Goal: Task Accomplishment & Management: Use online tool/utility

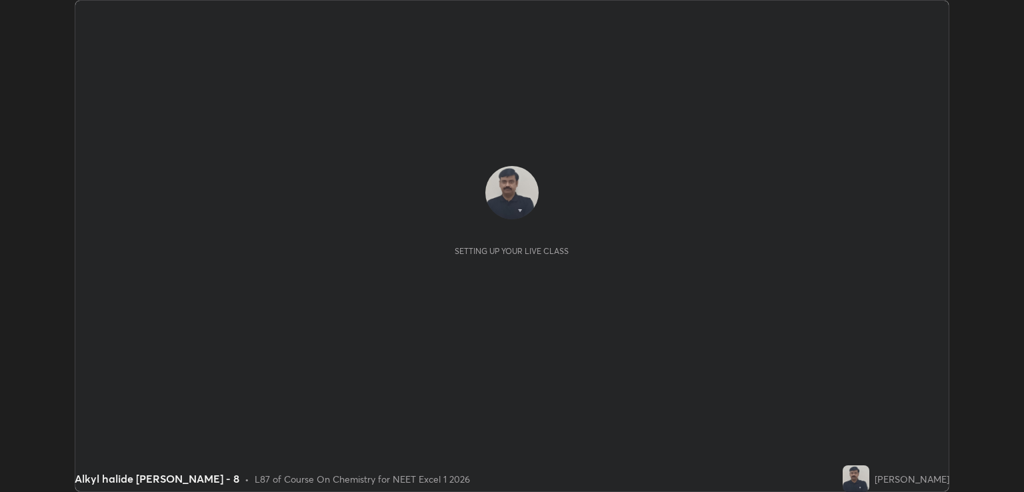
scroll to position [492, 1024]
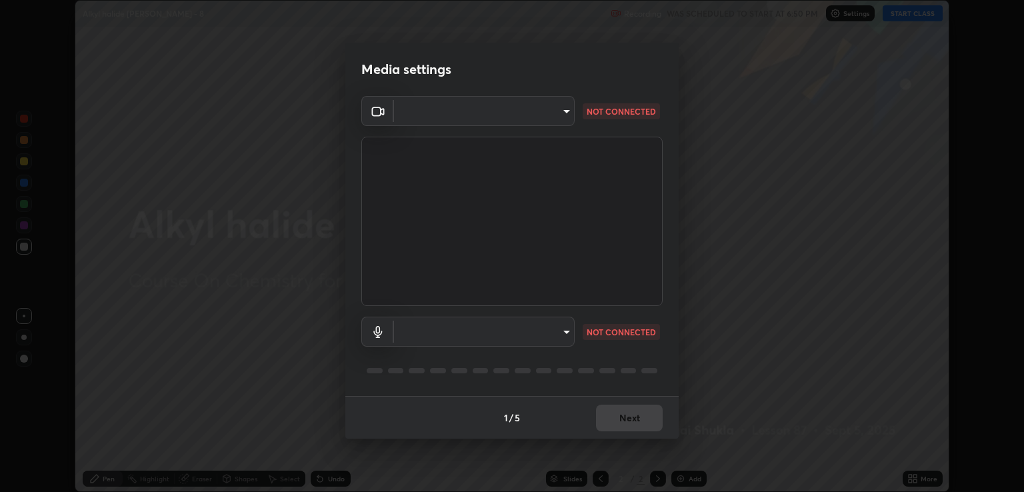
type input "ecbdbd44a66272db987f9f12271ef5319a85e28cdf2a8e5dd884bc8ad31297da"
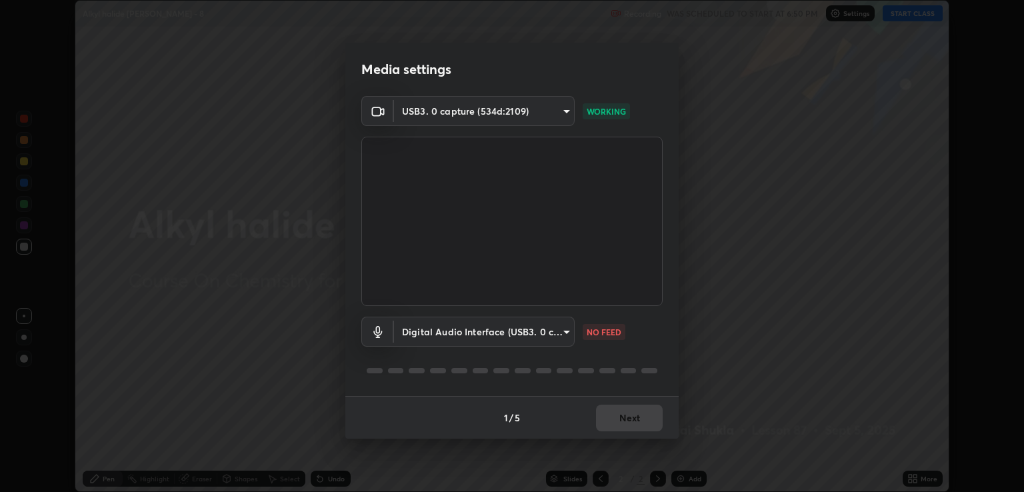
click at [566, 329] on body "Erase all Alkyl halide [PERSON_NAME] - 8 Recording WAS SCHEDULED TO START AT 6:…" at bounding box center [512, 246] width 1024 height 492
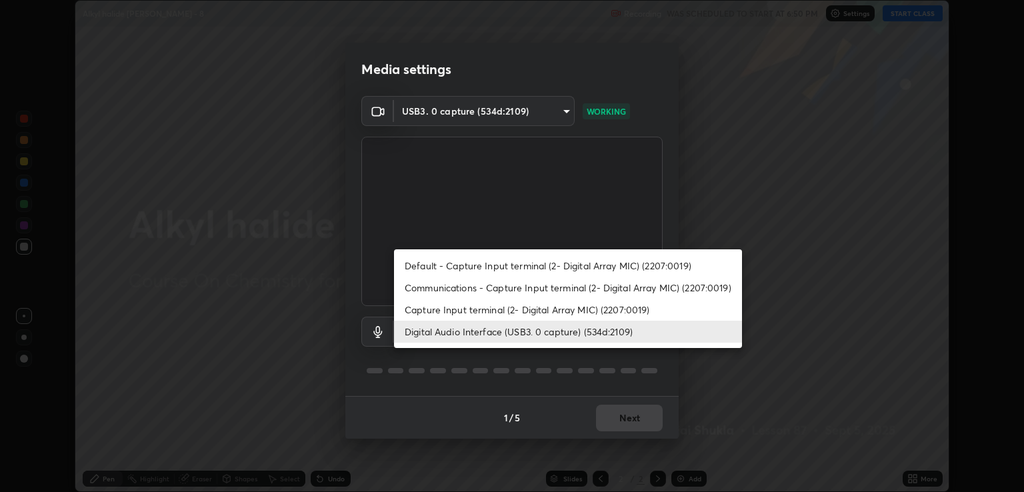
click at [433, 311] on li "Capture Input terminal (2- Digital Array MIC) (2207:0019)" at bounding box center [568, 310] width 348 height 22
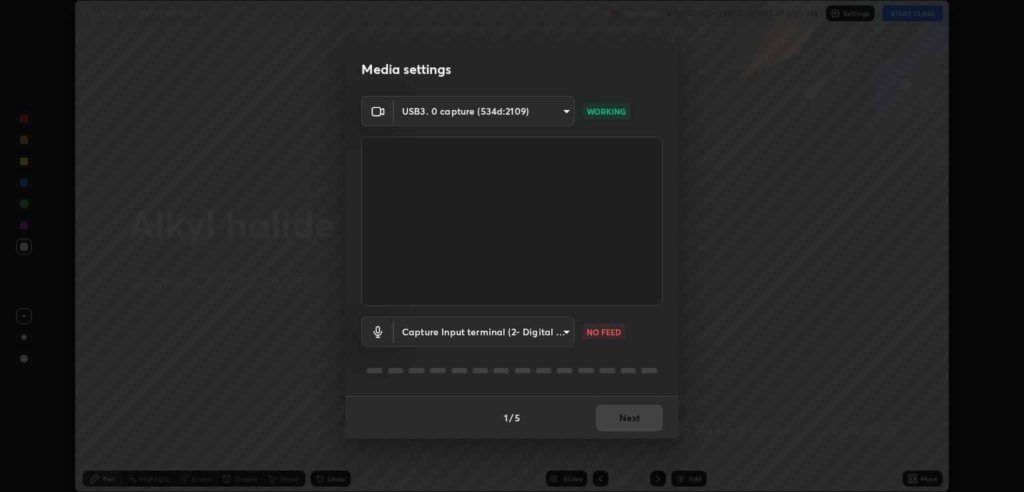
click at [567, 335] on body "Erase all Alkyl halide [PERSON_NAME] - 8 Recording WAS SCHEDULED TO START AT 6:…" at bounding box center [512, 246] width 1024 height 492
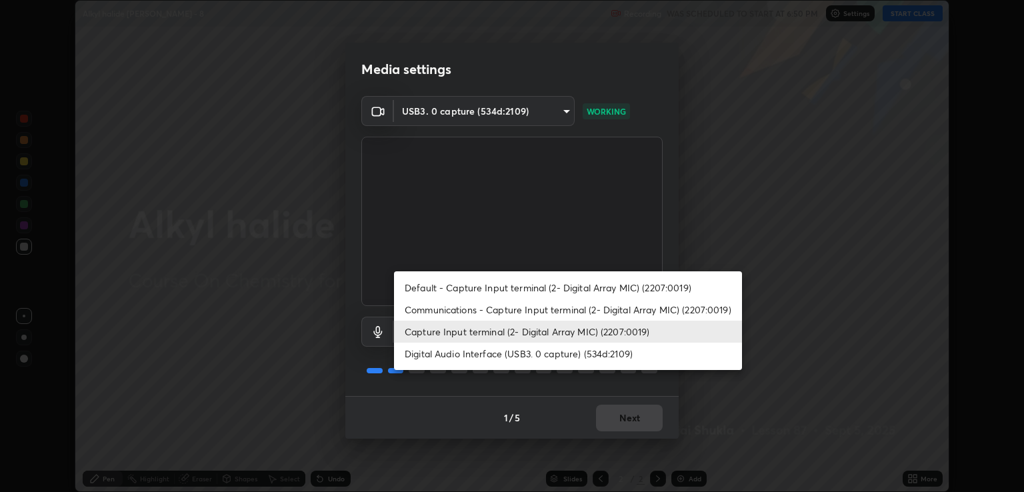
click at [455, 355] on li "Digital Audio Interface (USB3. 0 capture) (534d:2109)" at bounding box center [568, 354] width 348 height 22
type input "641fb1797ef8f9550b7f0158b383ff89036df526a4b0c4fe678c68e459c52791"
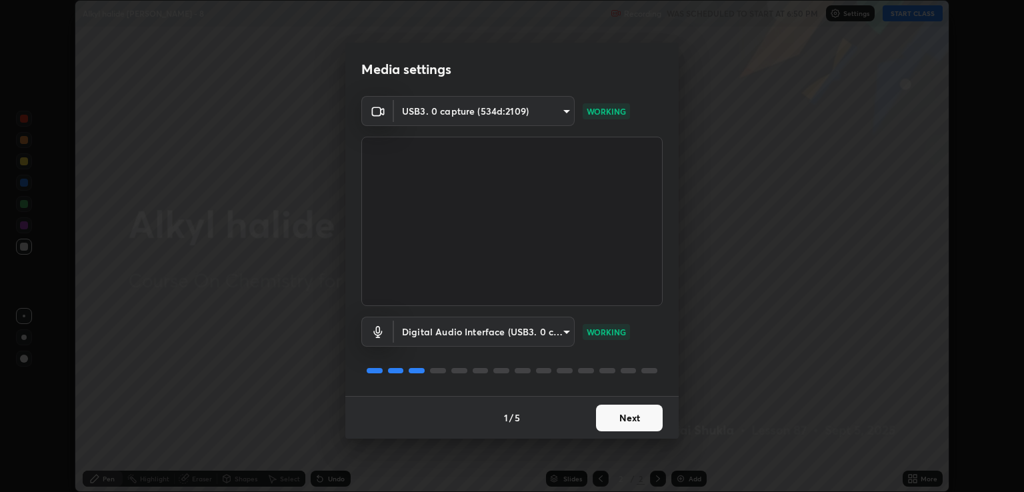
click at [620, 422] on button "Next" at bounding box center [629, 418] width 67 height 27
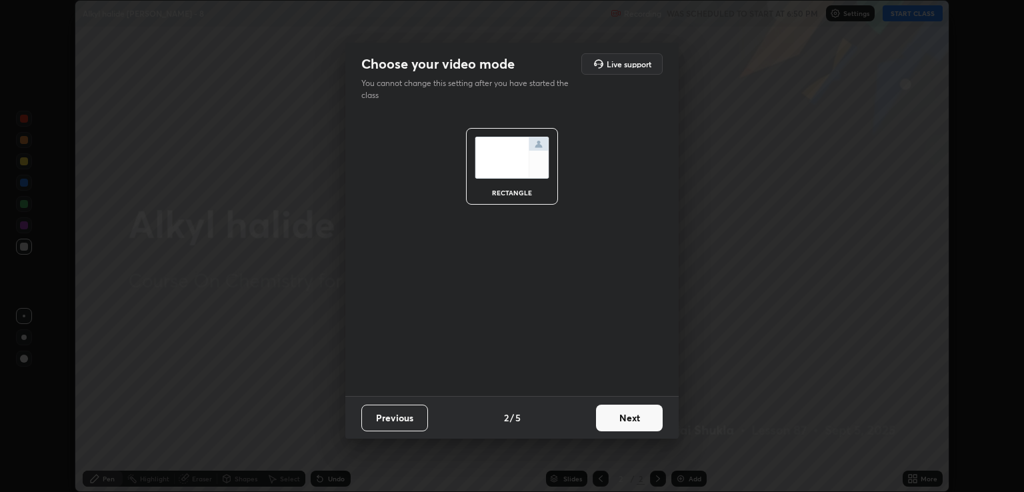
click at [631, 419] on button "Next" at bounding box center [629, 418] width 67 height 27
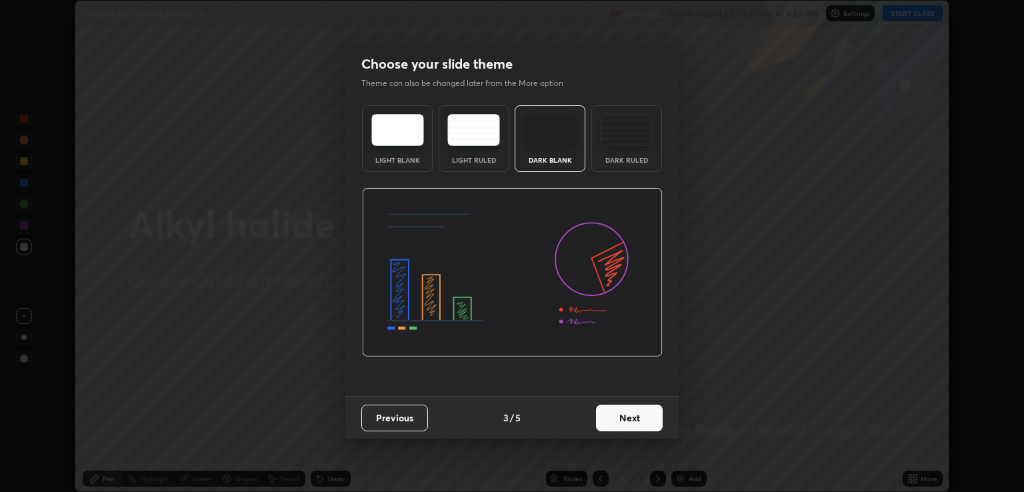
click at [645, 425] on button "Next" at bounding box center [629, 418] width 67 height 27
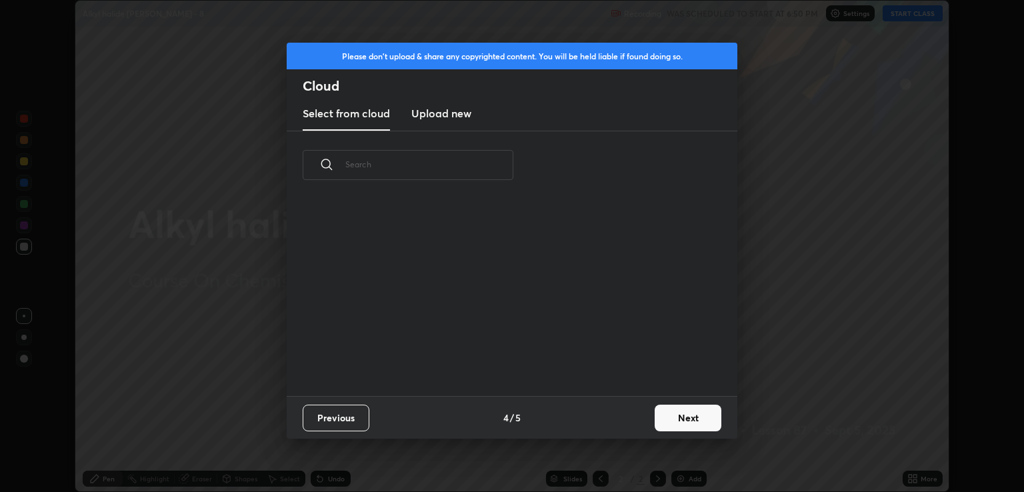
click at [671, 422] on button "Next" at bounding box center [688, 418] width 67 height 27
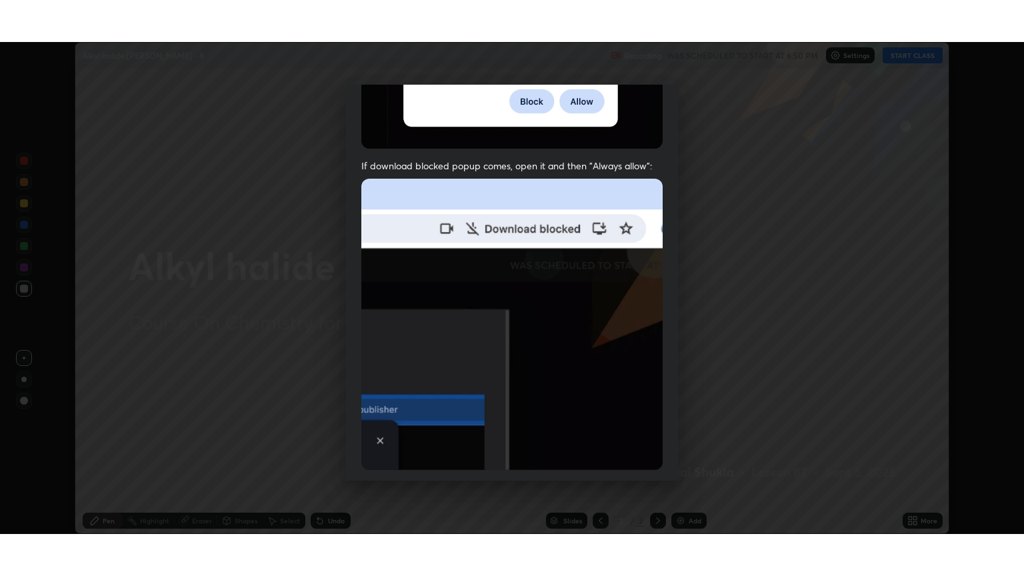
scroll to position [270, 0]
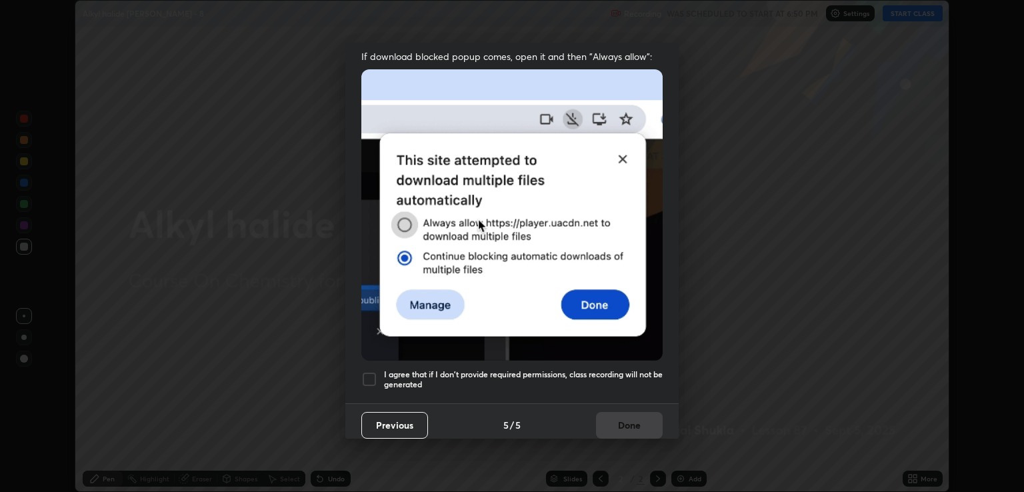
click at [373, 371] on div at bounding box center [369, 379] width 16 height 16
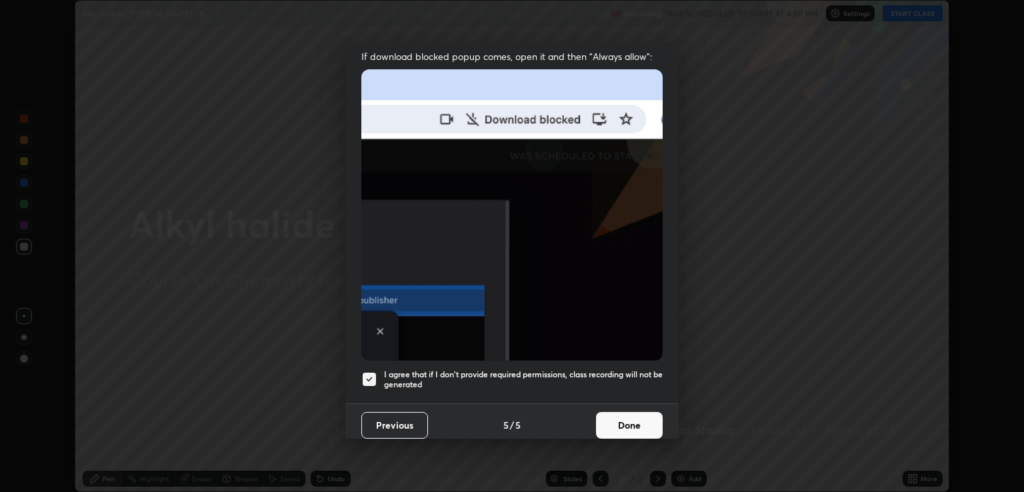
click at [604, 412] on button "Done" at bounding box center [629, 425] width 67 height 27
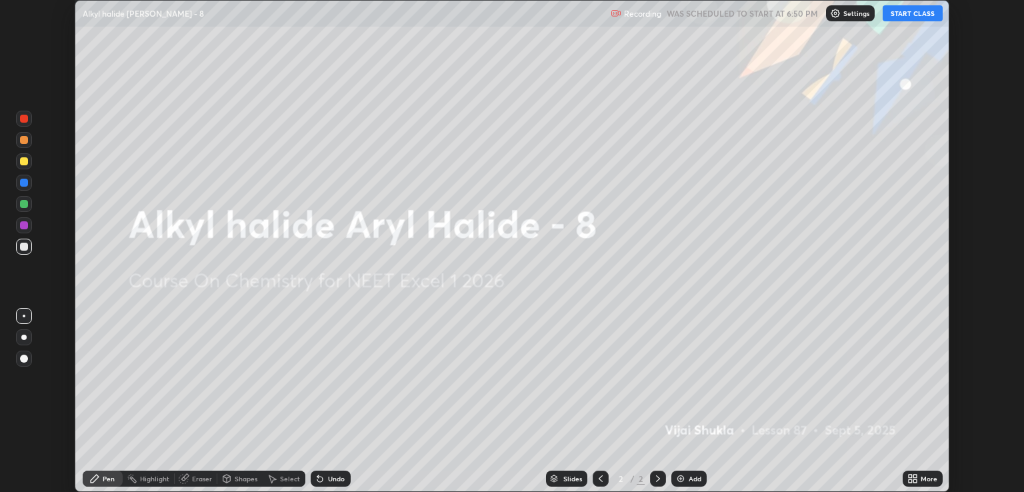
click at [916, 483] on icon at bounding box center [914, 480] width 3 height 3
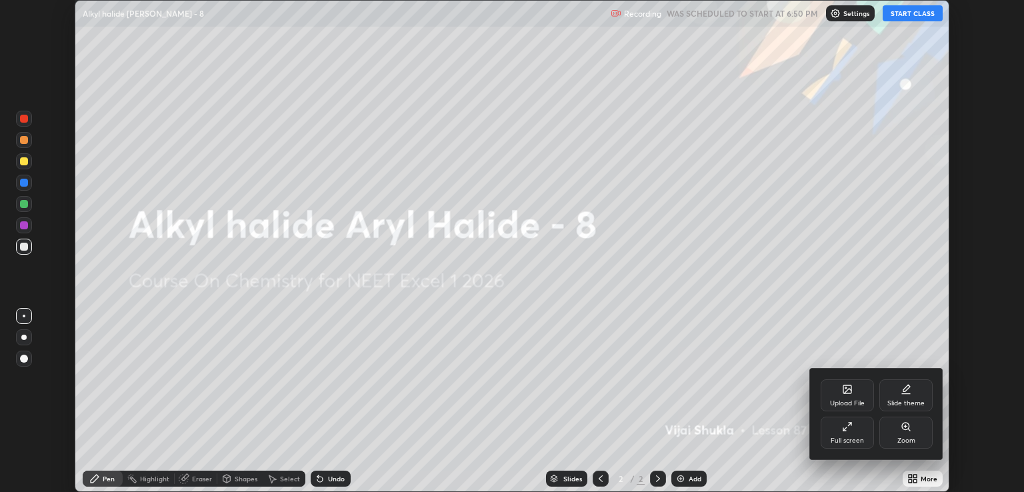
click at [846, 443] on div "Full screen" at bounding box center [846, 440] width 33 height 7
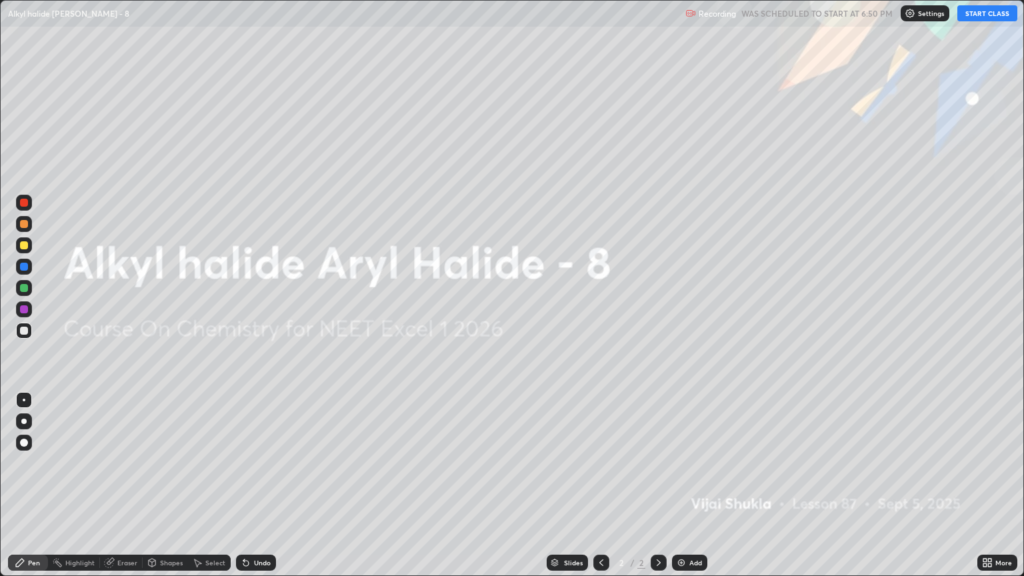
scroll to position [576, 1024]
click at [972, 13] on button "START CLASS" at bounding box center [987, 13] width 60 height 16
click at [693, 491] on div "Add" at bounding box center [695, 562] width 13 height 7
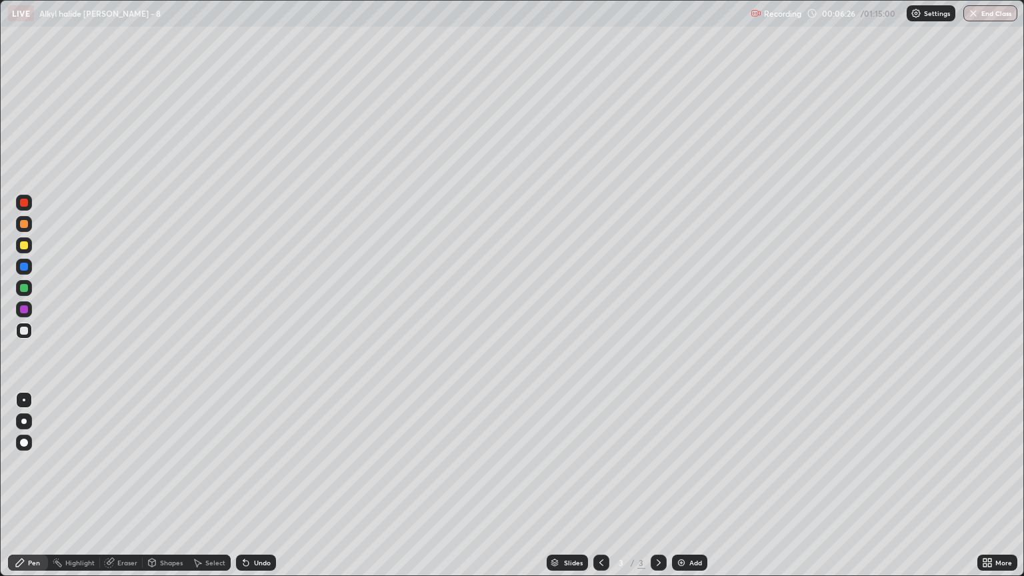
click at [26, 323] on div at bounding box center [24, 331] width 16 height 16
click at [27, 421] on div at bounding box center [24, 421] width 16 height 16
click at [30, 227] on div at bounding box center [24, 224] width 16 height 16
click at [28, 337] on div at bounding box center [24, 331] width 16 height 16
click at [29, 222] on div at bounding box center [24, 224] width 16 height 16
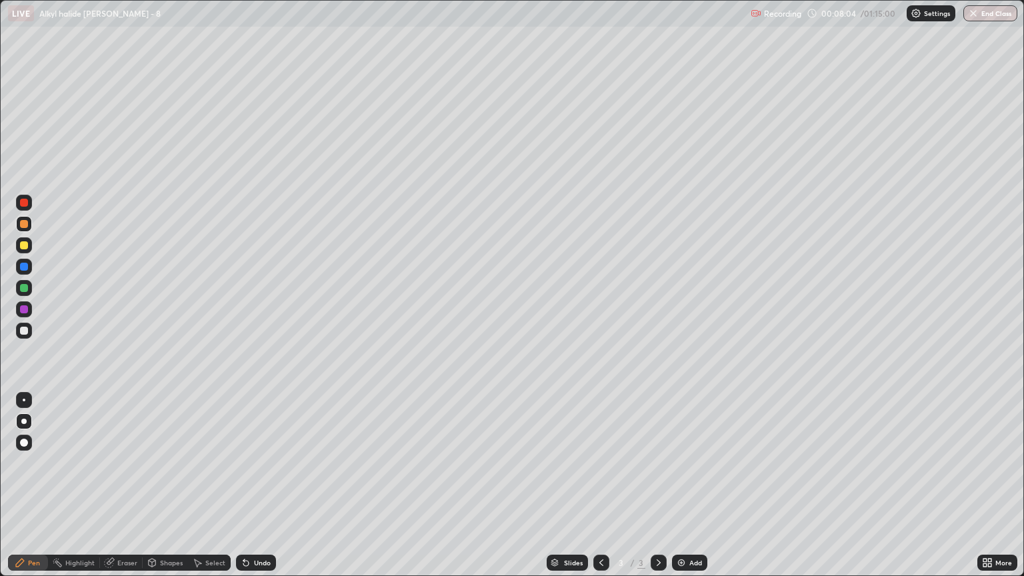
click at [22, 332] on div at bounding box center [24, 331] width 8 height 8
click at [159, 491] on div "Shapes" at bounding box center [165, 563] width 45 height 16
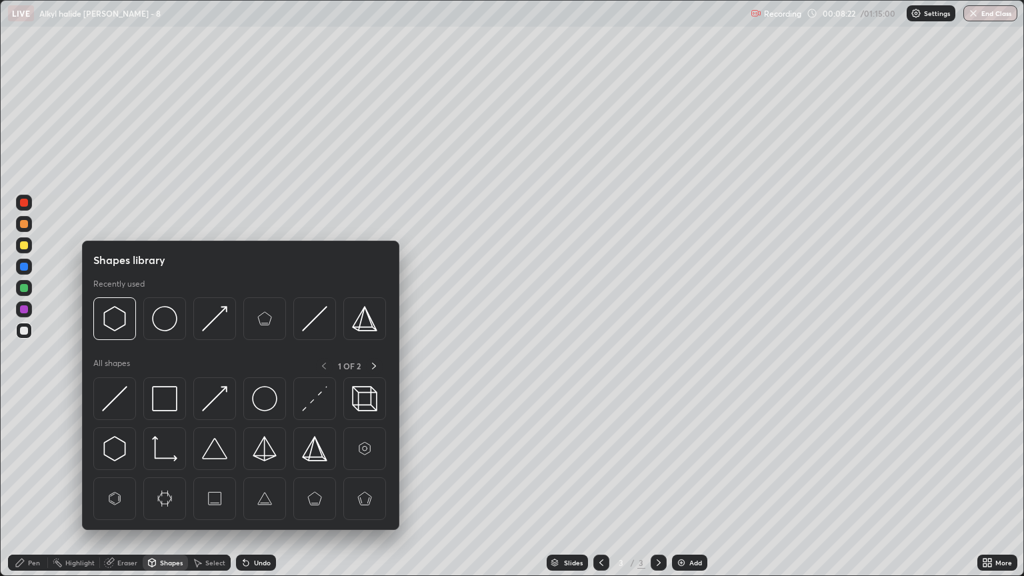
click at [129, 491] on div "Eraser" at bounding box center [127, 562] width 20 height 7
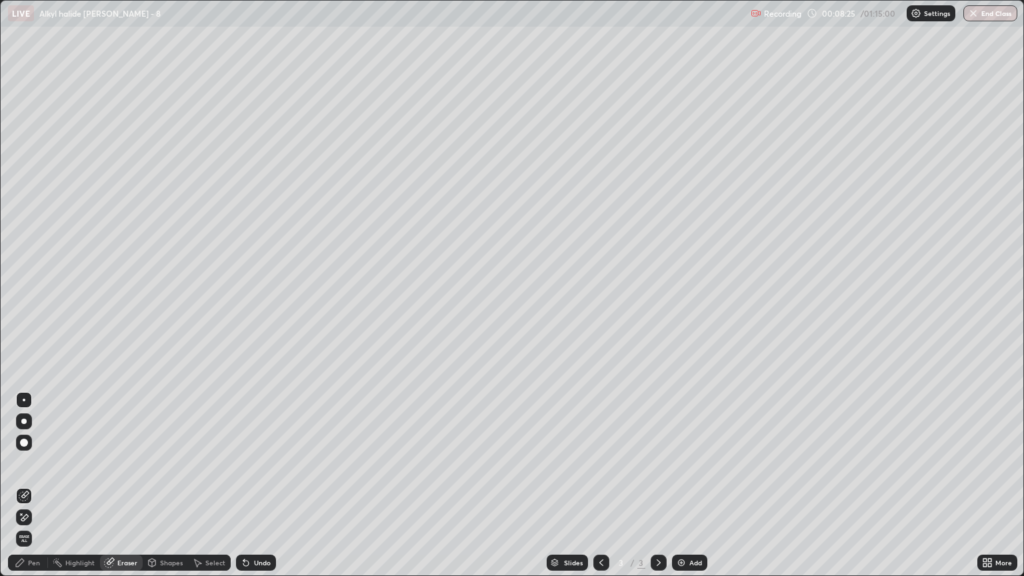
click at [32, 491] on div "Pen" at bounding box center [34, 562] width 12 height 7
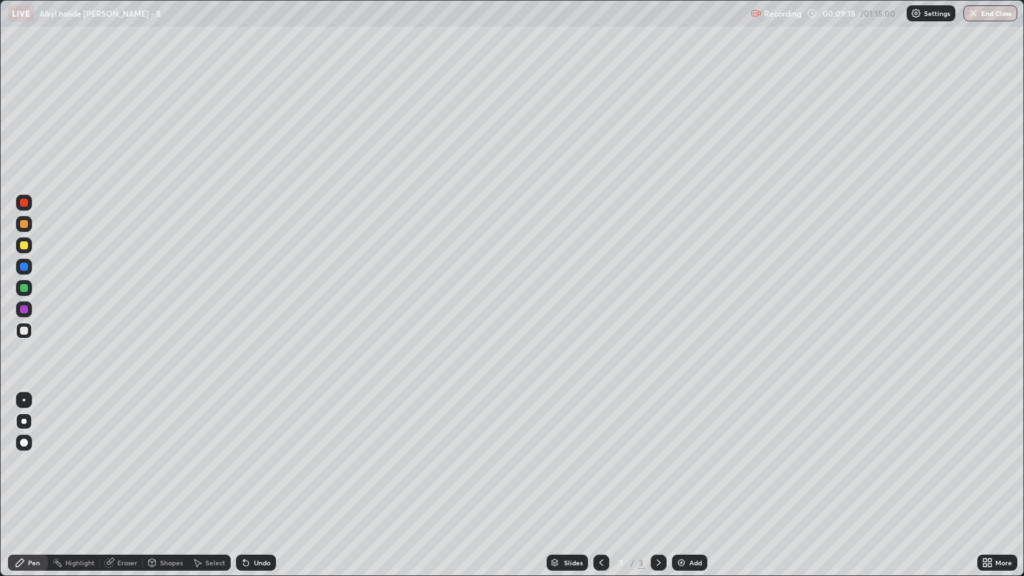
click at [134, 491] on div "Eraser" at bounding box center [121, 563] width 43 height 16
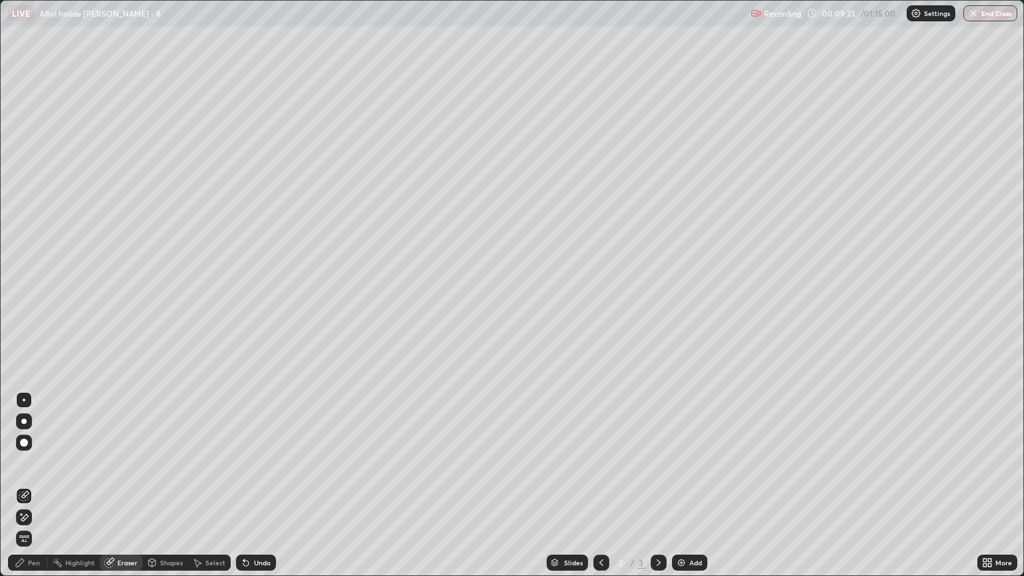
click at [35, 491] on div "Pen" at bounding box center [34, 562] width 12 height 7
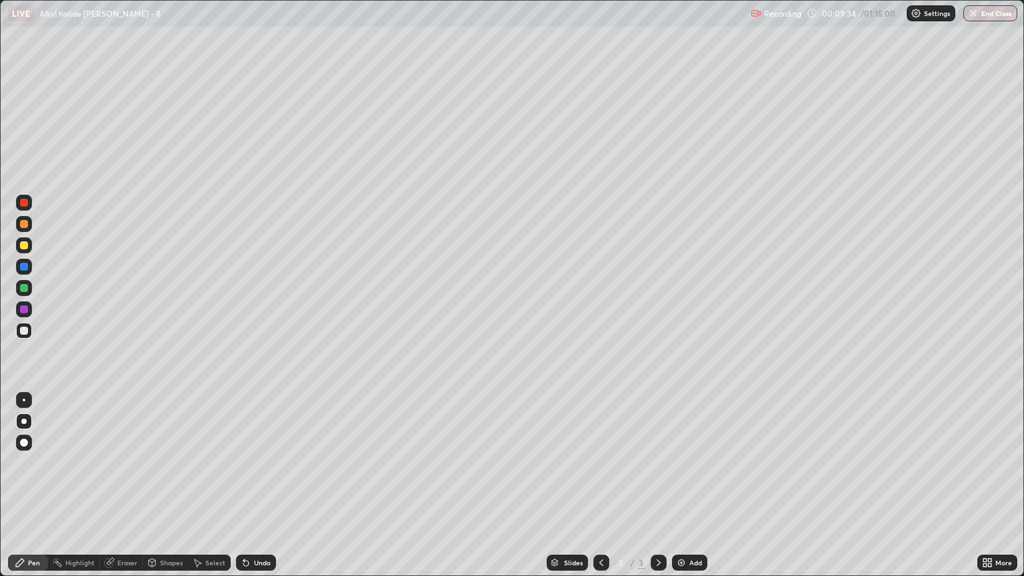
click at [21, 245] on div at bounding box center [24, 245] width 8 height 8
click at [23, 339] on div at bounding box center [24, 330] width 16 height 21
click at [25, 227] on div at bounding box center [24, 224] width 8 height 8
click at [123, 491] on div "Eraser" at bounding box center [127, 562] width 20 height 7
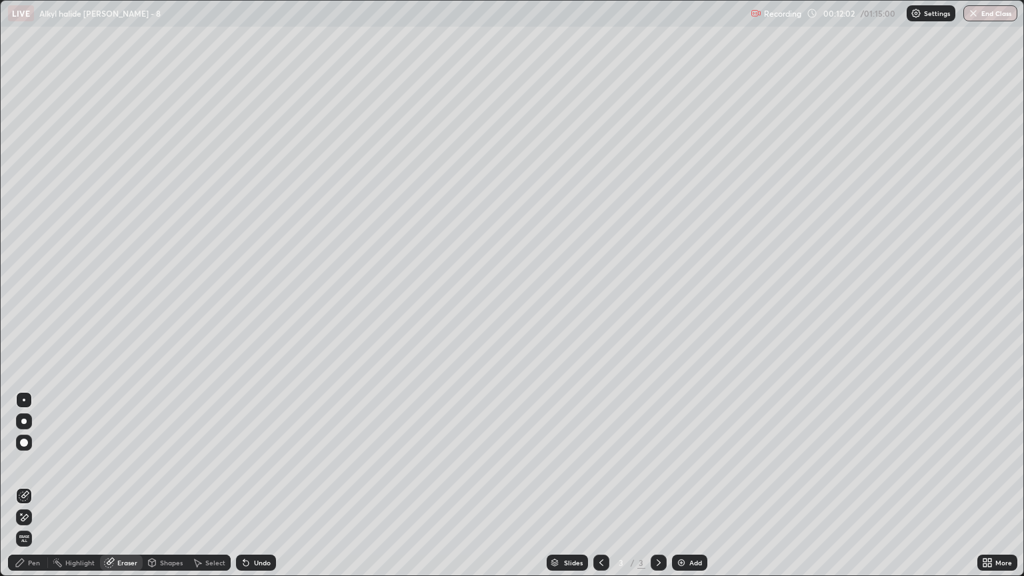
click at [29, 491] on div "Pen" at bounding box center [28, 563] width 40 height 16
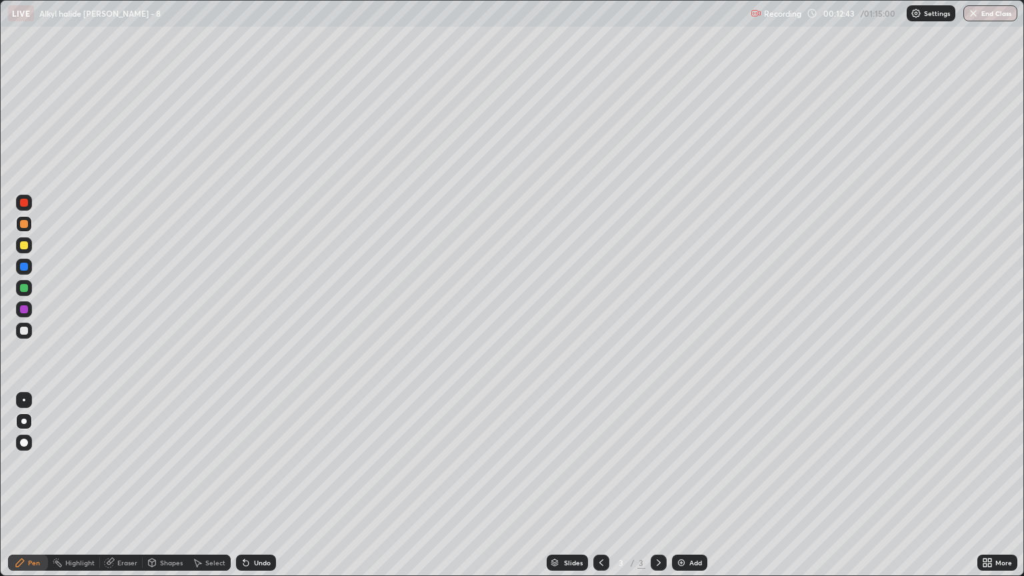
click at [24, 245] on div at bounding box center [24, 245] width 8 height 8
click at [657, 491] on icon at bounding box center [659, 562] width 4 height 7
click at [682, 491] on img at bounding box center [681, 562] width 11 height 11
click at [24, 334] on div at bounding box center [24, 331] width 8 height 8
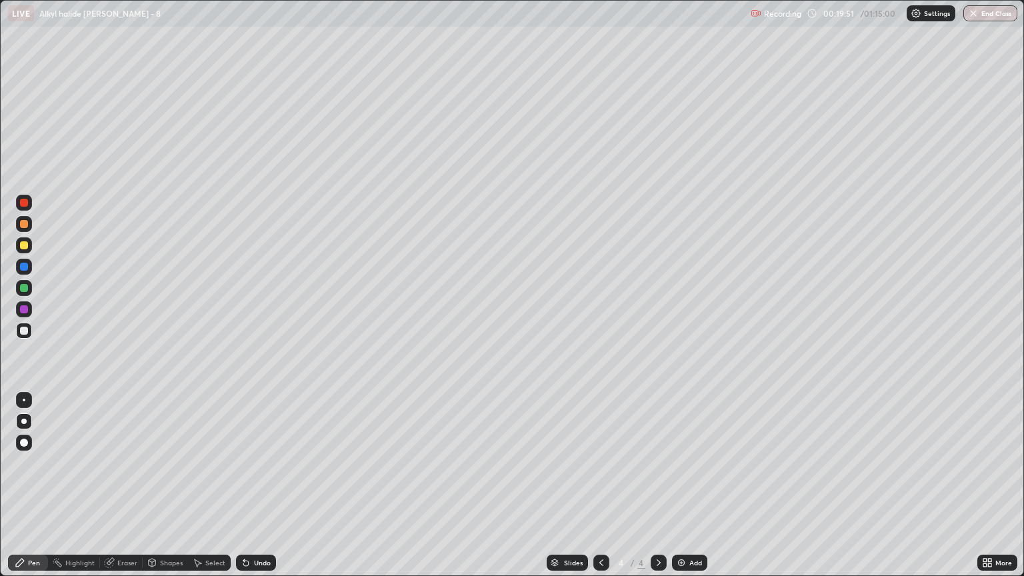
click at [24, 223] on div at bounding box center [24, 224] width 8 height 8
click at [23, 336] on div at bounding box center [24, 331] width 16 height 16
click at [119, 491] on div "Eraser" at bounding box center [121, 563] width 43 height 16
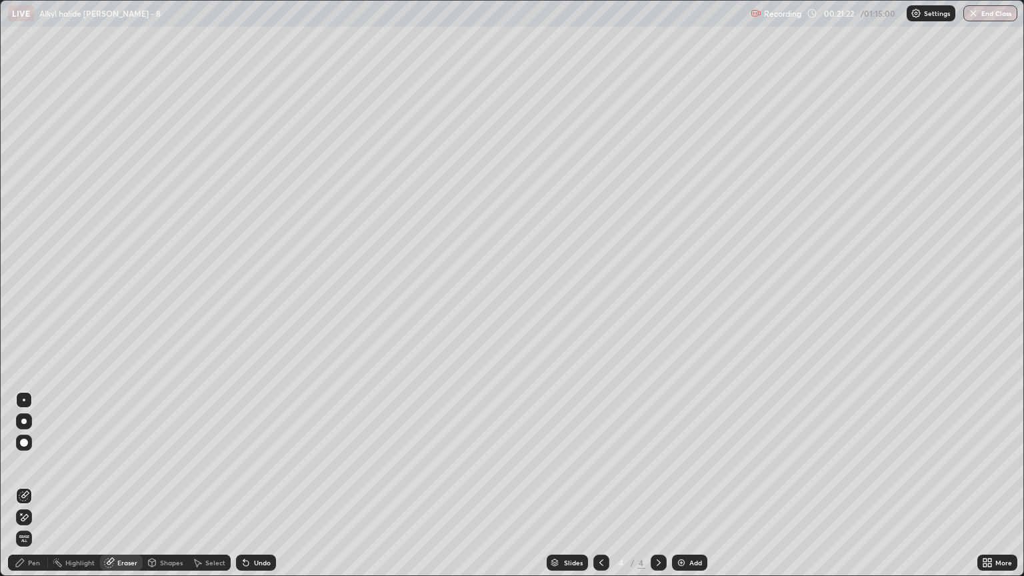
click at [35, 491] on div "Pen" at bounding box center [34, 562] width 12 height 7
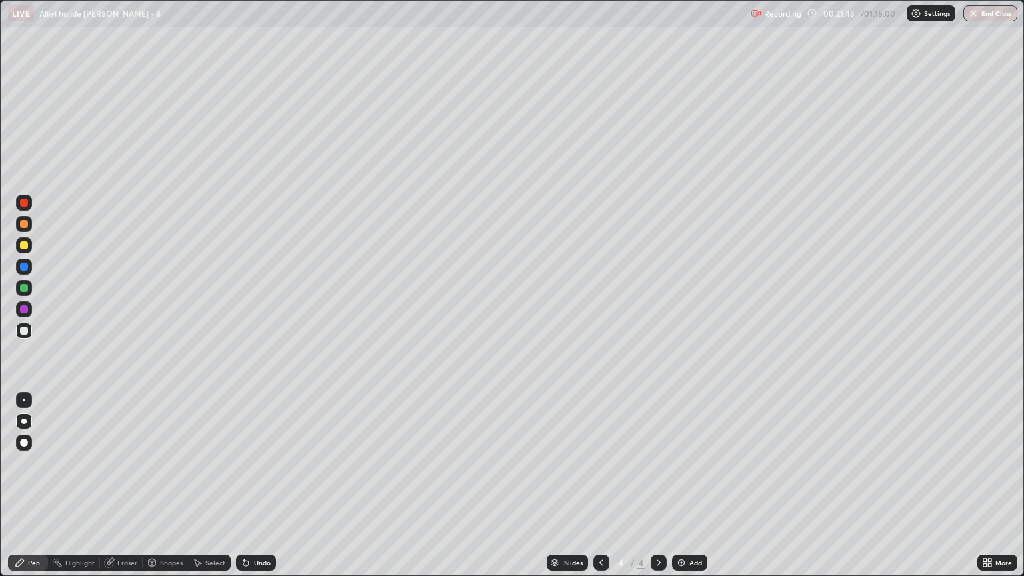
click at [27, 227] on div at bounding box center [24, 224] width 8 height 8
click at [149, 491] on icon at bounding box center [152, 563] width 7 height 8
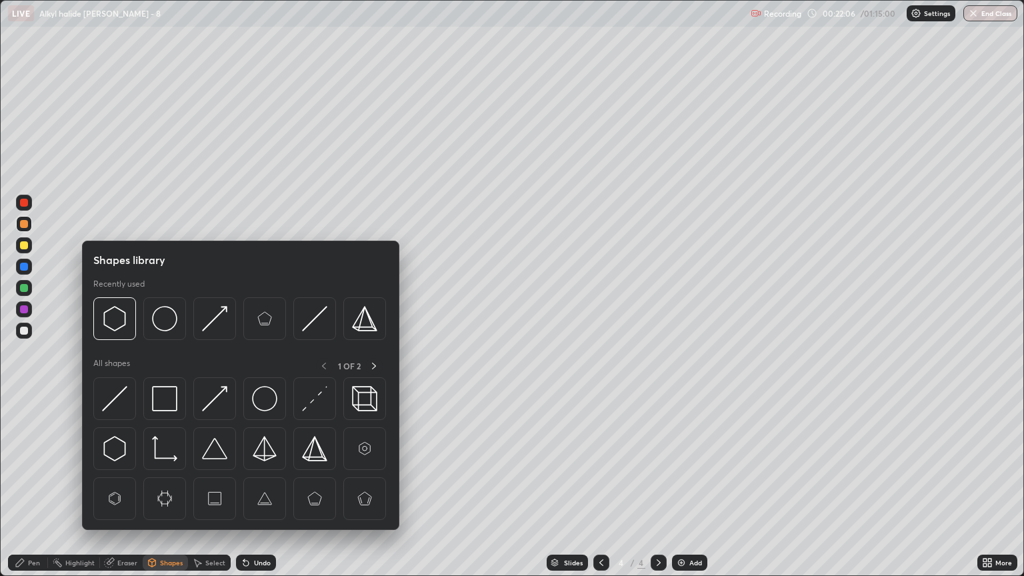
click at [125, 491] on div "Eraser" at bounding box center [127, 562] width 20 height 7
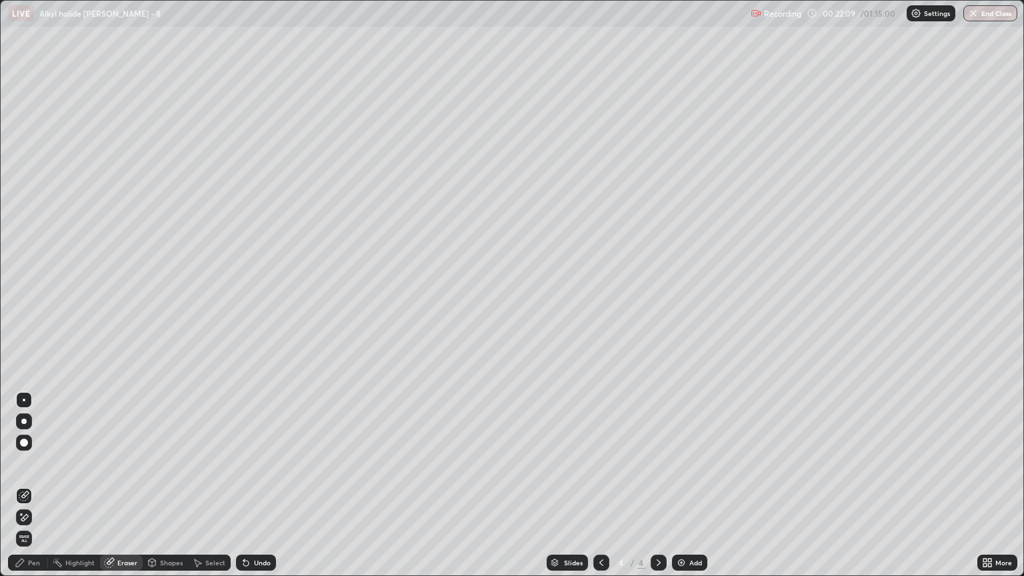
click at [36, 491] on div "Pen" at bounding box center [34, 562] width 12 height 7
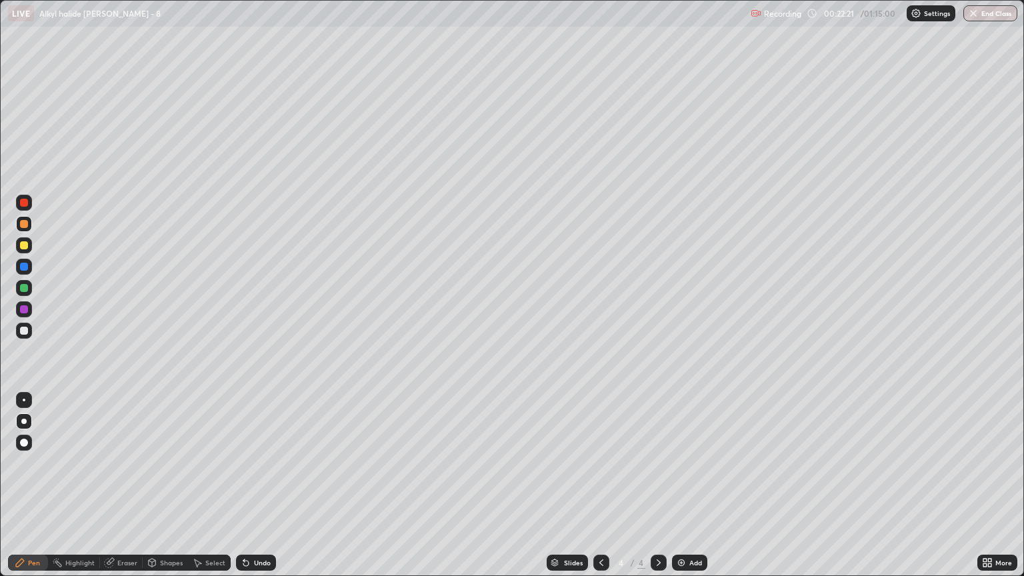
click at [27, 329] on div at bounding box center [24, 331] width 8 height 8
click at [22, 225] on div at bounding box center [24, 224] width 8 height 8
click at [25, 333] on div at bounding box center [24, 331] width 8 height 8
click at [21, 227] on div at bounding box center [24, 224] width 8 height 8
click at [27, 247] on div at bounding box center [24, 245] width 8 height 8
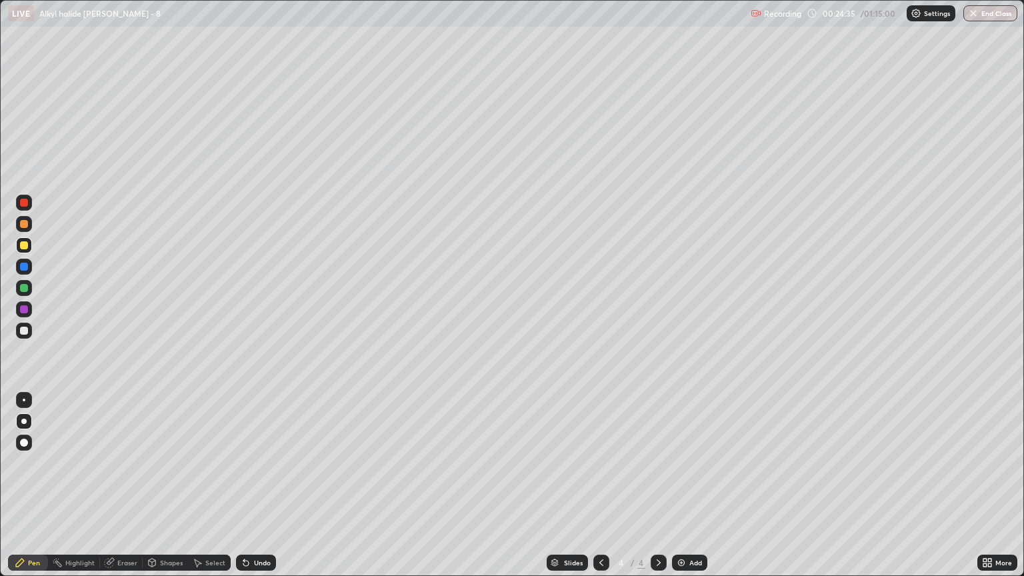
click at [24, 330] on div at bounding box center [24, 331] width 8 height 8
click at [25, 247] on div at bounding box center [24, 245] width 8 height 8
click at [24, 331] on div at bounding box center [24, 331] width 8 height 8
click at [124, 491] on div "Eraser" at bounding box center [127, 562] width 20 height 7
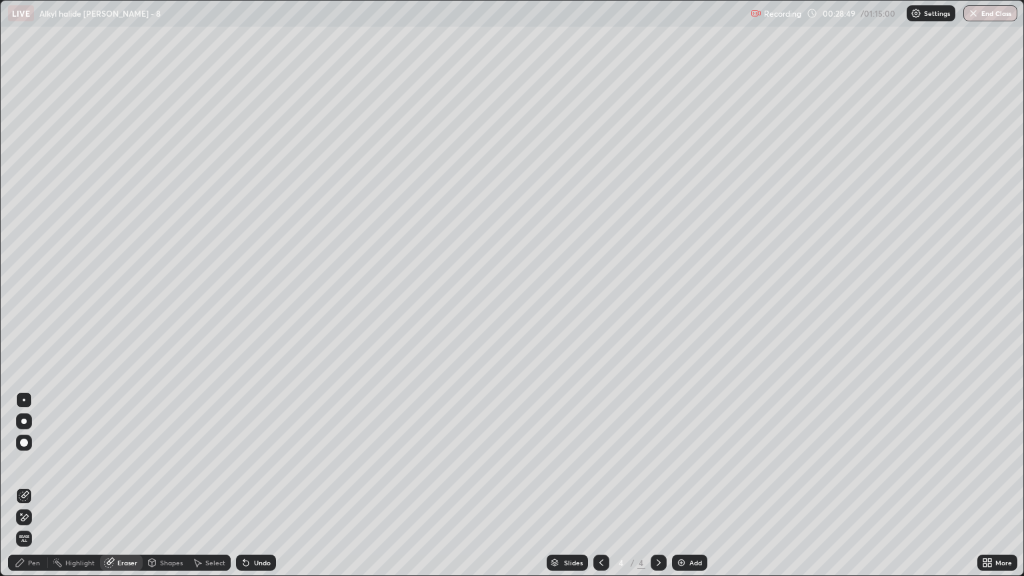
click at [33, 491] on div "Pen" at bounding box center [34, 562] width 12 height 7
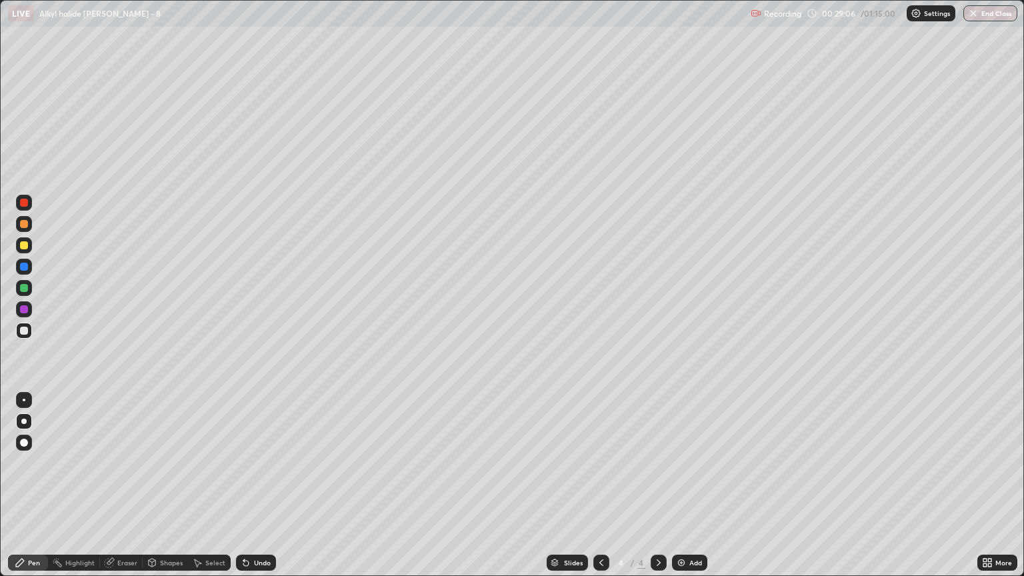
click at [25, 224] on div at bounding box center [24, 224] width 8 height 8
click at [29, 331] on div at bounding box center [24, 331] width 16 height 16
click at [19, 336] on div at bounding box center [24, 331] width 16 height 16
click at [26, 331] on div at bounding box center [24, 331] width 8 height 8
click at [24, 239] on div at bounding box center [24, 245] width 16 height 16
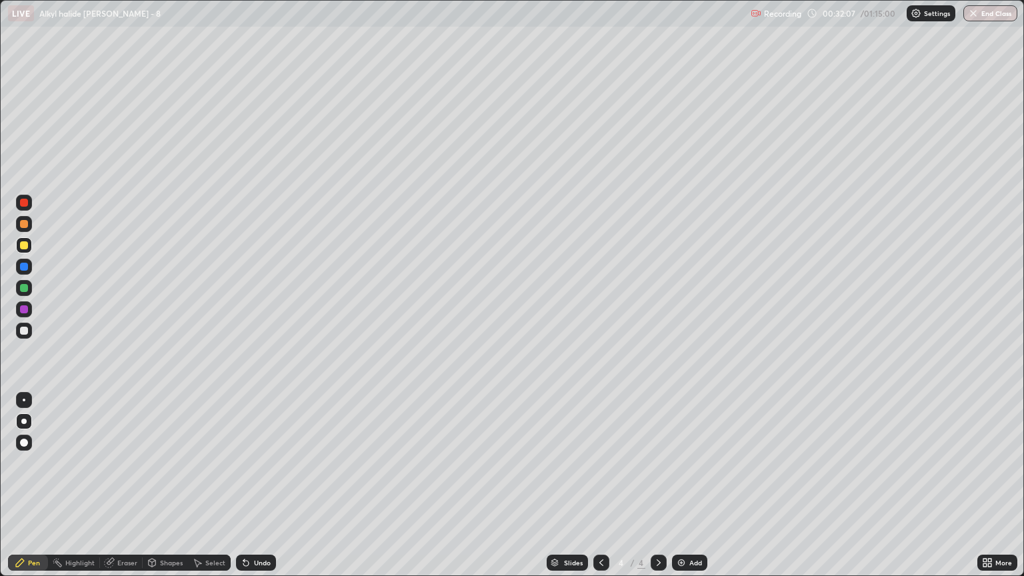
click at [25, 226] on div at bounding box center [24, 224] width 8 height 8
click at [693, 491] on div "Add" at bounding box center [695, 562] width 13 height 7
click at [22, 331] on div at bounding box center [24, 331] width 8 height 8
click at [127, 491] on div "Eraser" at bounding box center [121, 563] width 43 height 16
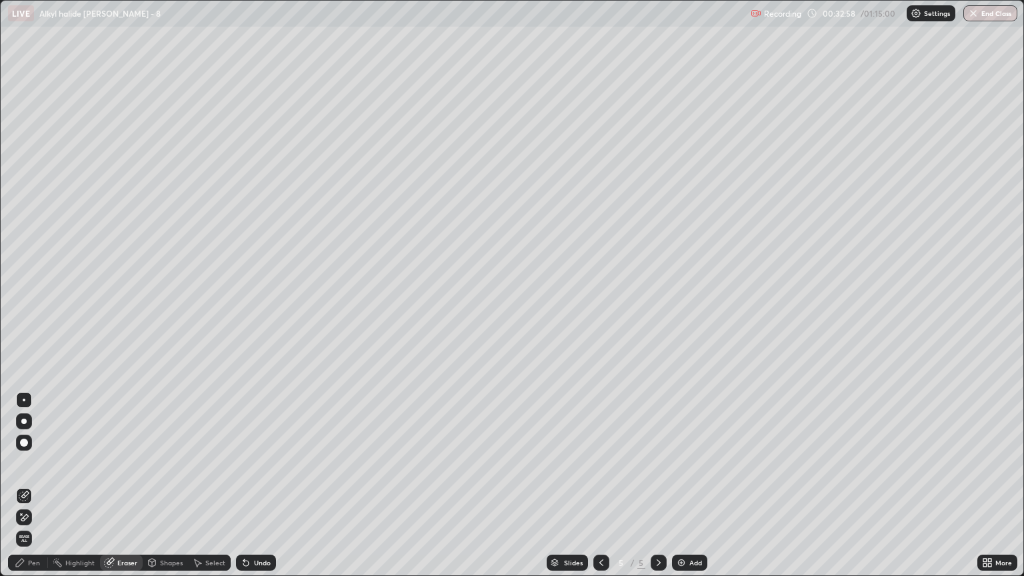
click at [35, 491] on div "Pen" at bounding box center [28, 563] width 40 height 16
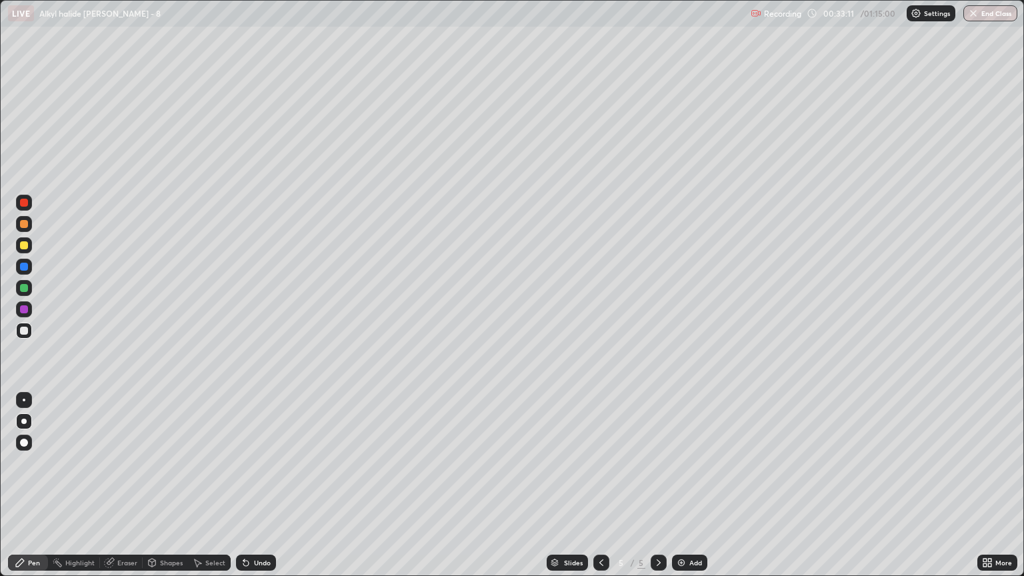
click at [125, 491] on div "Eraser" at bounding box center [127, 562] width 20 height 7
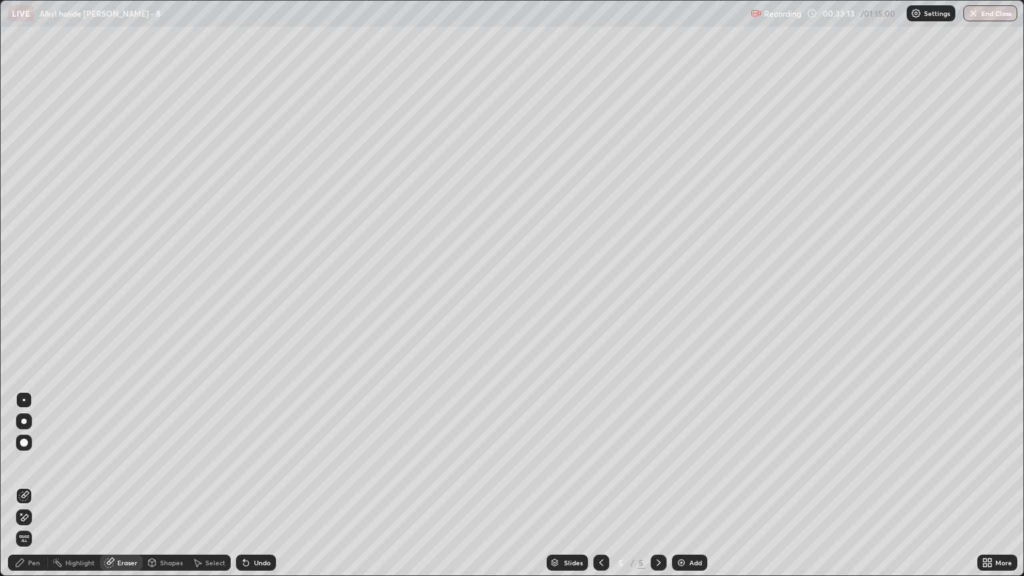
click at [33, 491] on div "Pen" at bounding box center [34, 562] width 12 height 7
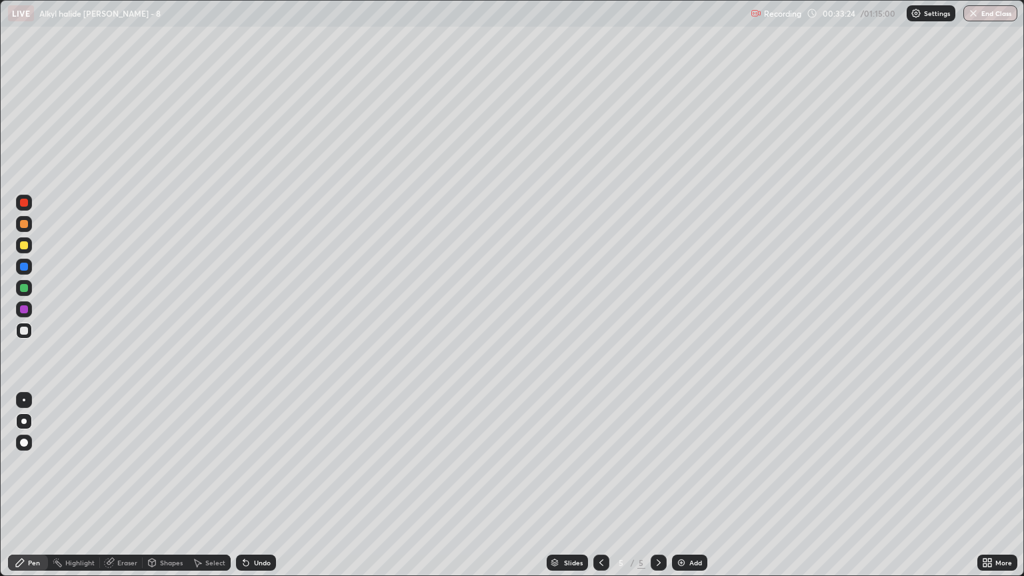
click at [25, 224] on div at bounding box center [24, 224] width 8 height 8
click at [26, 318] on div at bounding box center [24, 309] width 16 height 21
click at [21, 333] on div at bounding box center [24, 331] width 8 height 8
click at [25, 227] on div at bounding box center [24, 224] width 8 height 8
click at [123, 491] on div "Eraser" at bounding box center [121, 563] width 43 height 16
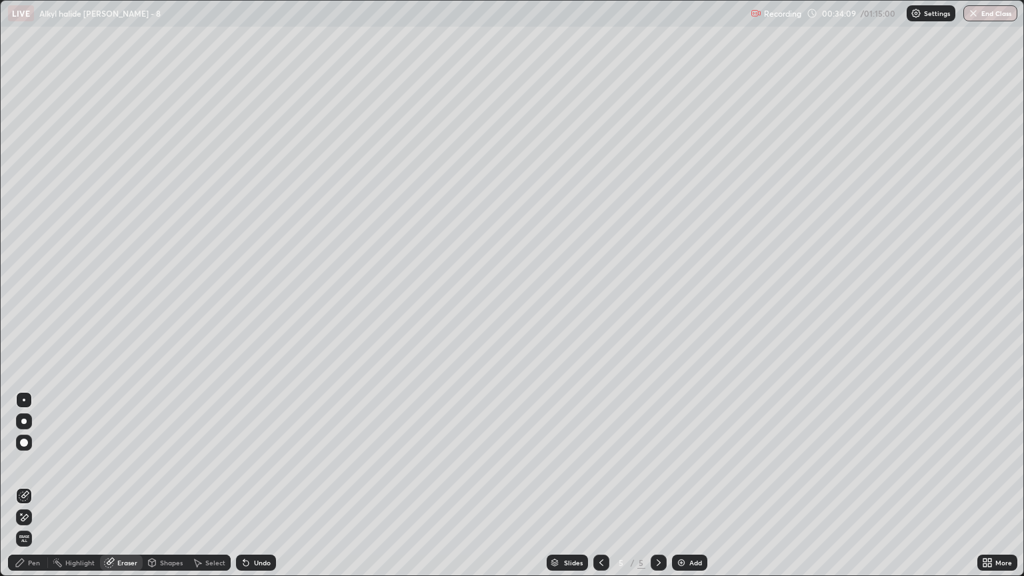
click at [38, 491] on div "Pen" at bounding box center [28, 563] width 40 height 16
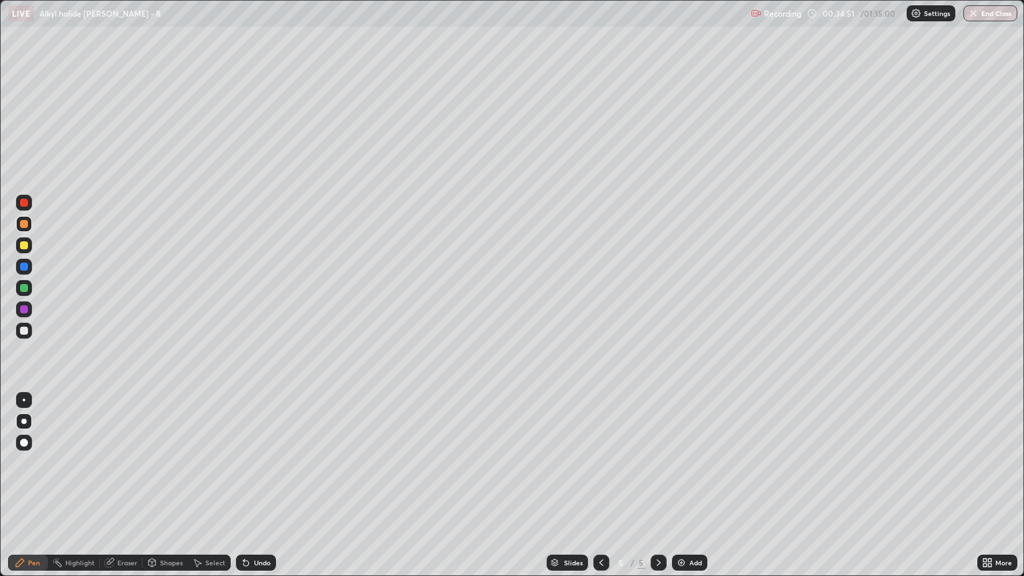
click at [24, 331] on div at bounding box center [24, 331] width 8 height 8
click at [127, 491] on div "Eraser" at bounding box center [127, 562] width 20 height 7
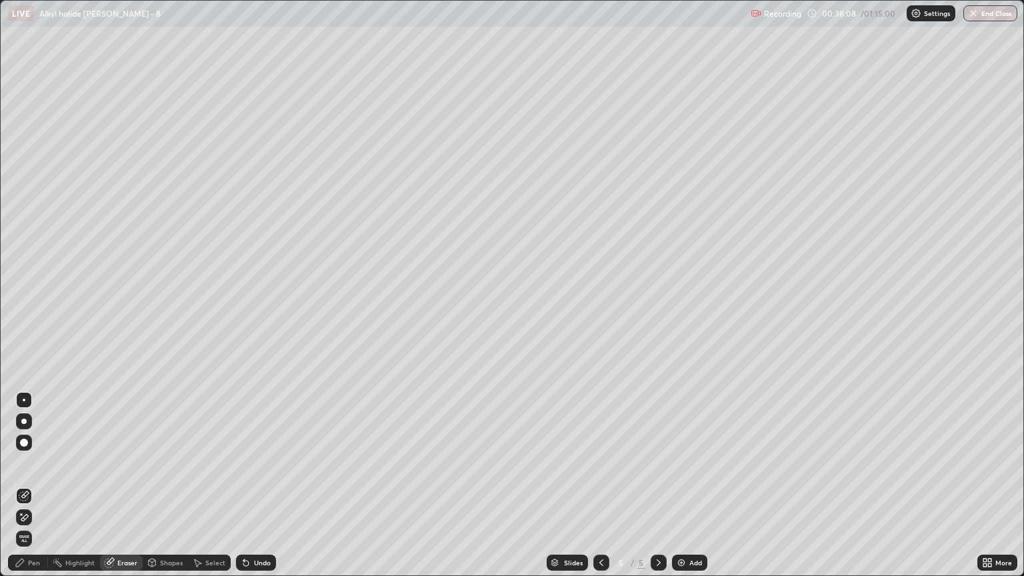
click at [35, 491] on div "Pen" at bounding box center [34, 562] width 12 height 7
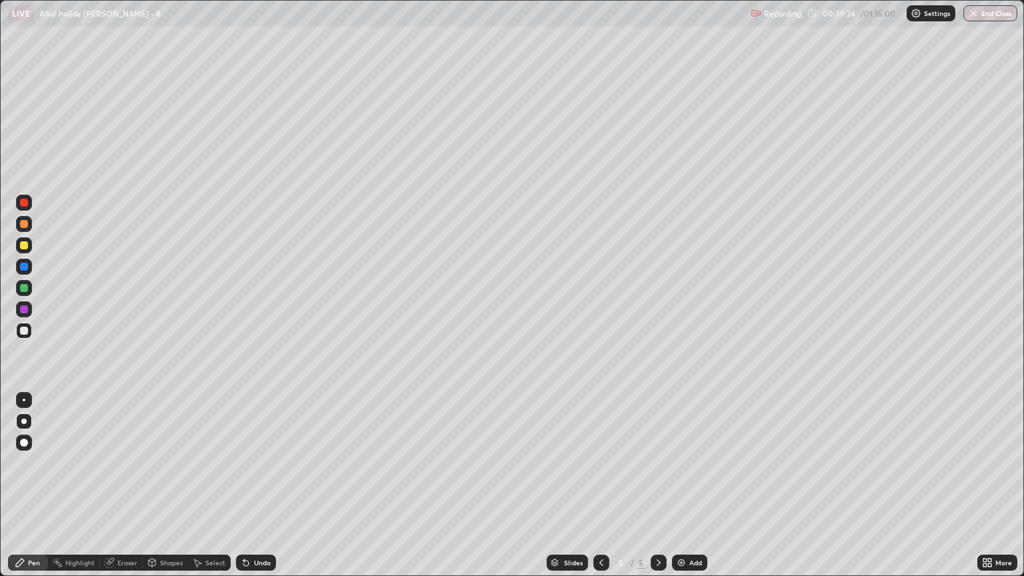
click at [24, 225] on div at bounding box center [24, 224] width 8 height 8
click at [27, 327] on div at bounding box center [24, 331] width 8 height 8
click at [25, 230] on div at bounding box center [24, 224] width 16 height 16
click at [683, 491] on img at bounding box center [681, 562] width 11 height 11
click at [23, 336] on div at bounding box center [24, 331] width 16 height 16
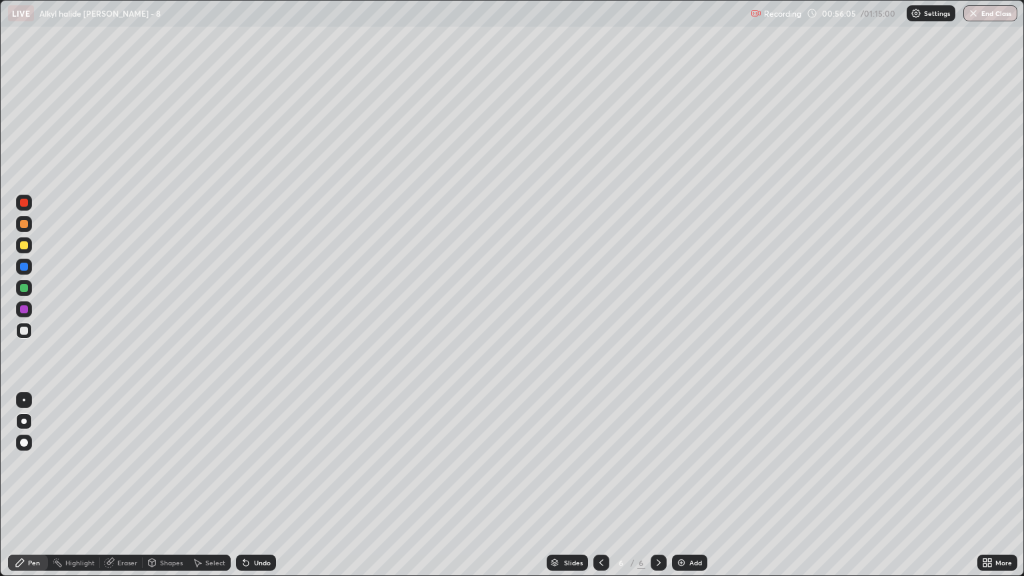
click at [21, 227] on div at bounding box center [24, 224] width 8 height 8
click at [26, 328] on div at bounding box center [24, 331] width 8 height 8
click at [129, 491] on div "Eraser" at bounding box center [127, 562] width 20 height 7
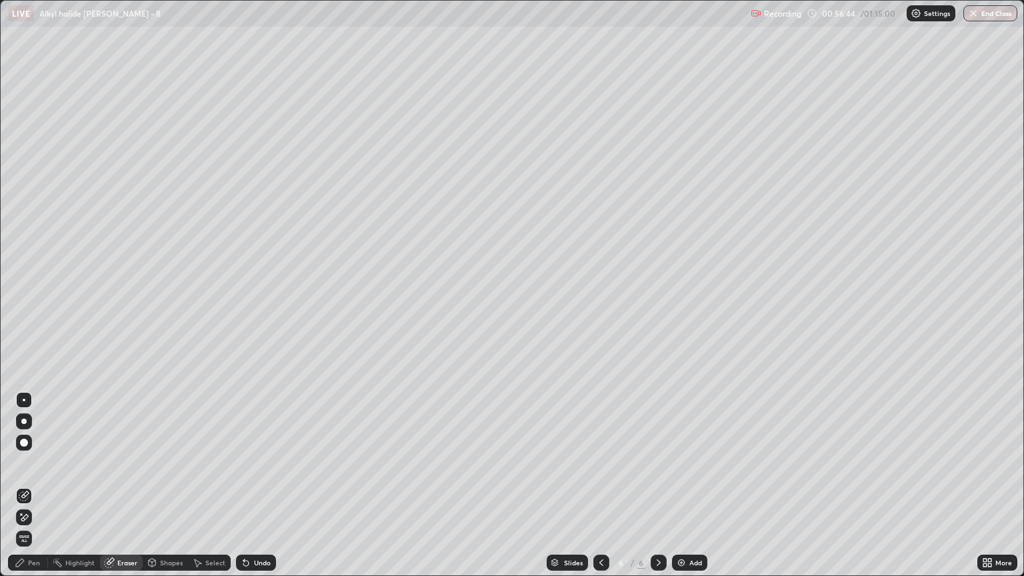
click at [35, 491] on div "Pen" at bounding box center [34, 562] width 12 height 7
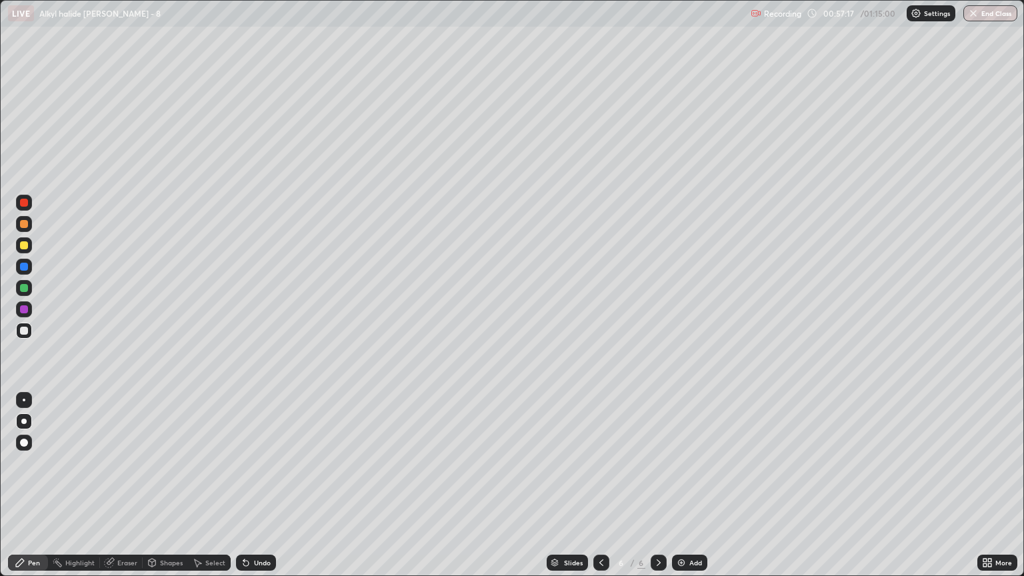
click at [123, 491] on div "Eraser" at bounding box center [127, 562] width 20 height 7
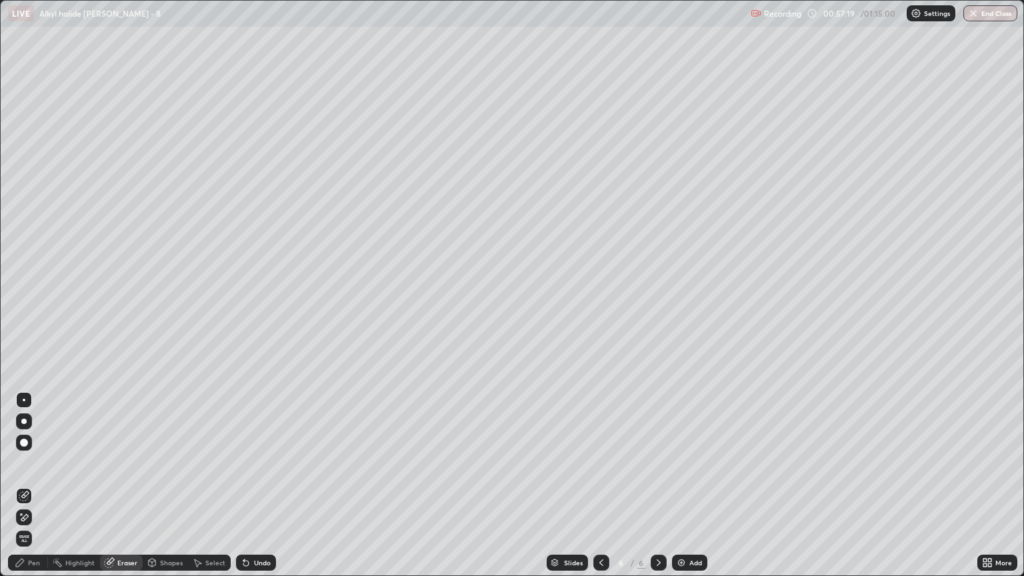
click at [31, 491] on div "Pen" at bounding box center [28, 563] width 40 height 16
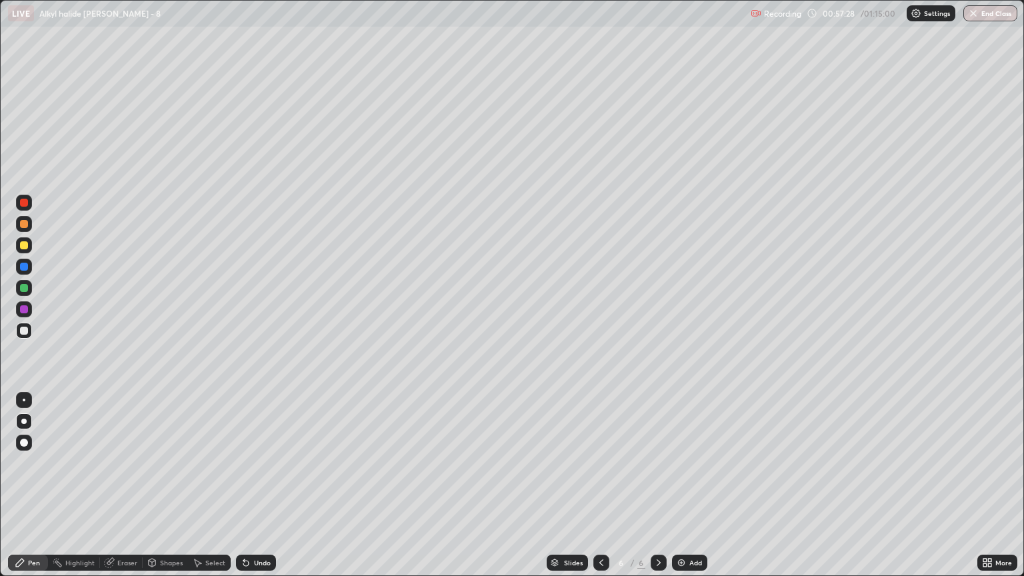
click at [125, 491] on div "Eraser" at bounding box center [127, 562] width 20 height 7
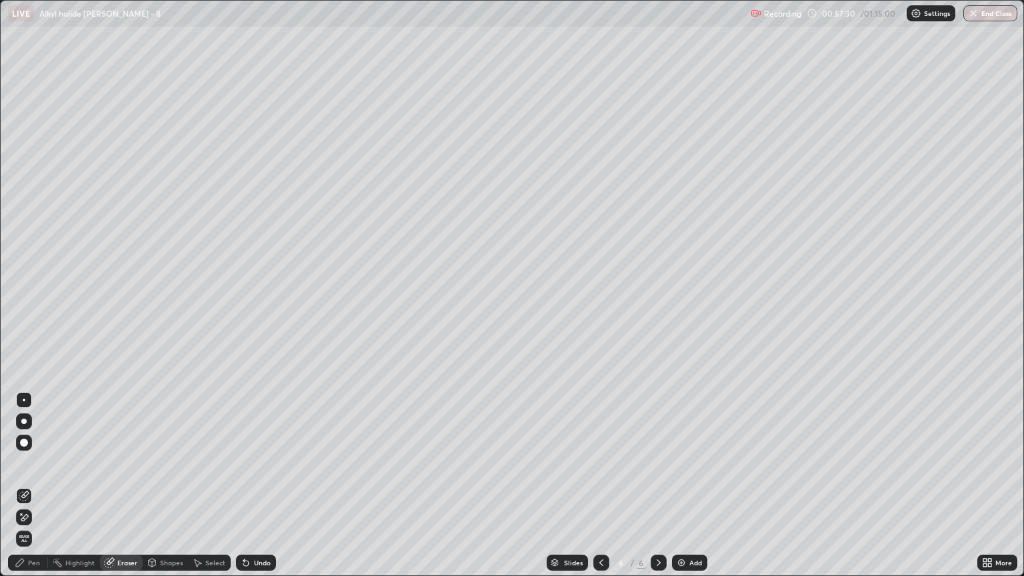
click at [29, 491] on div "Pen" at bounding box center [28, 563] width 40 height 16
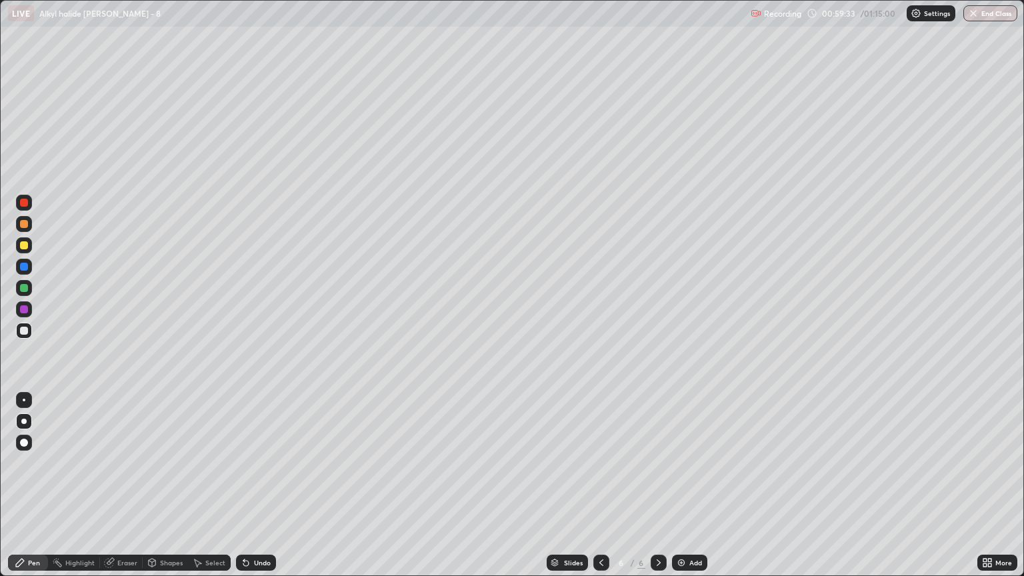
click at [27, 223] on div at bounding box center [24, 224] width 8 height 8
click at [683, 491] on div "Add" at bounding box center [689, 563] width 35 height 16
click at [25, 229] on div at bounding box center [24, 224] width 16 height 16
click at [28, 333] on div at bounding box center [24, 331] width 16 height 16
click at [125, 491] on div "Eraser" at bounding box center [127, 562] width 20 height 7
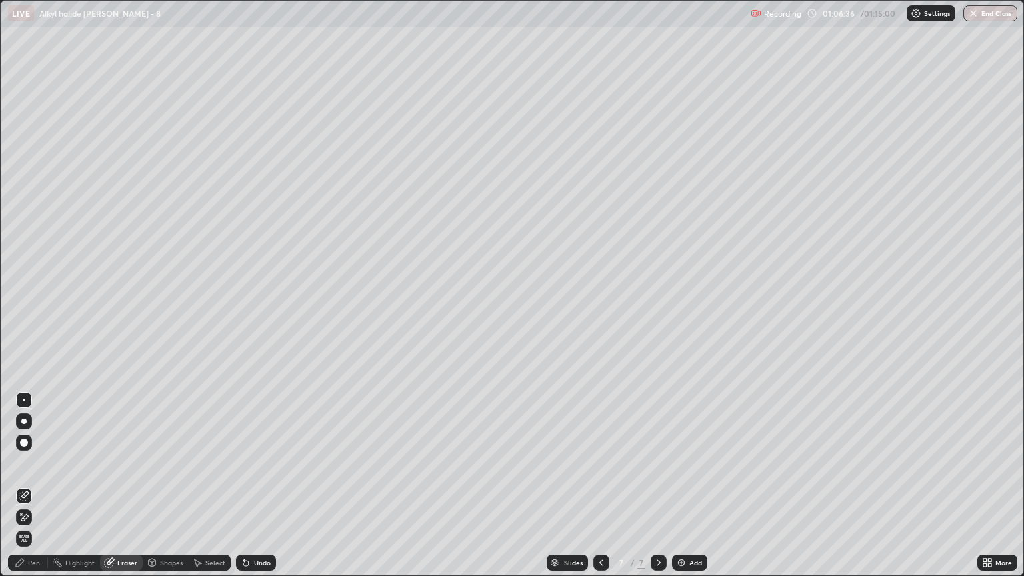
click at [34, 491] on div "Pen" at bounding box center [28, 563] width 40 height 16
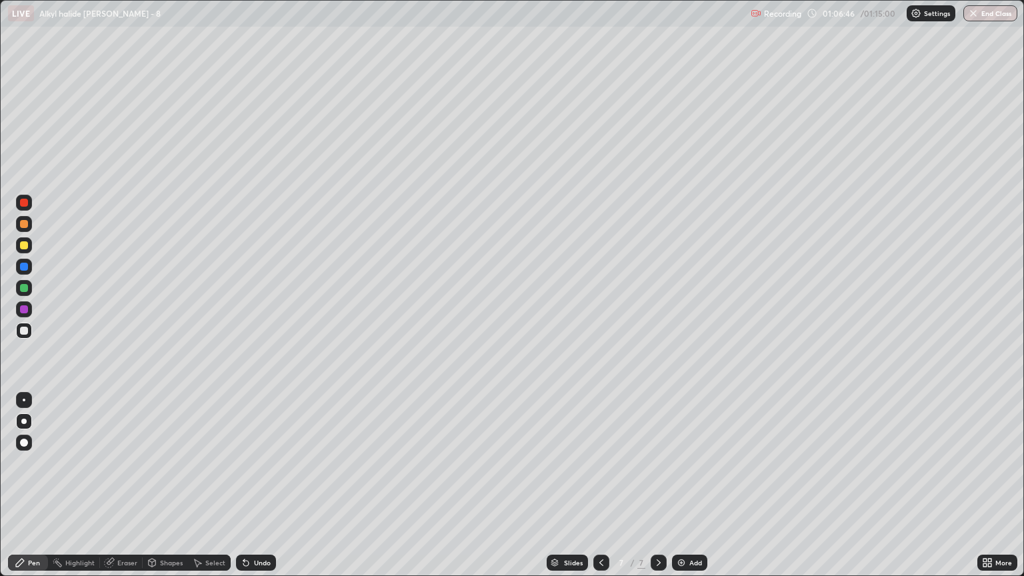
click at [24, 221] on div at bounding box center [24, 224] width 8 height 8
click at [24, 333] on div at bounding box center [24, 331] width 8 height 8
click at [984, 13] on button "End Class" at bounding box center [990, 13] width 54 height 16
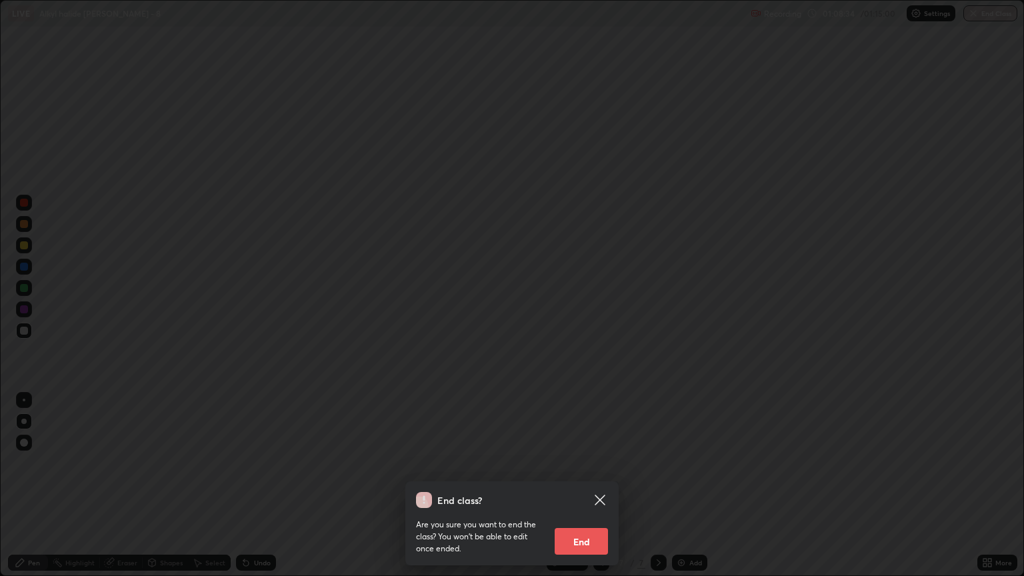
click at [583, 491] on button "End" at bounding box center [581, 541] width 53 height 27
